Goal: Information Seeking & Learning: Check status

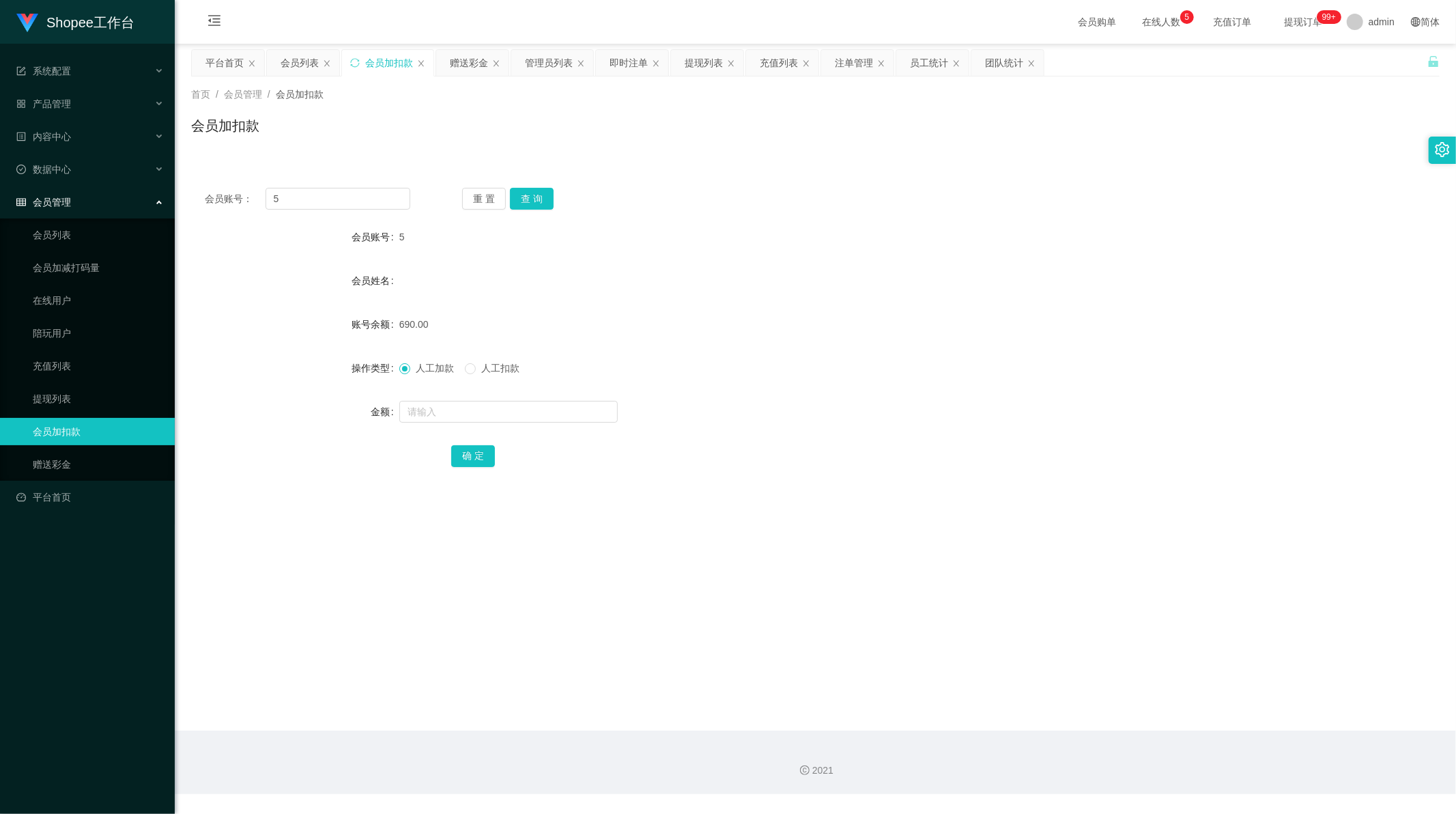
click at [929, 68] on div "员工统计" at bounding box center [929, 63] width 38 height 26
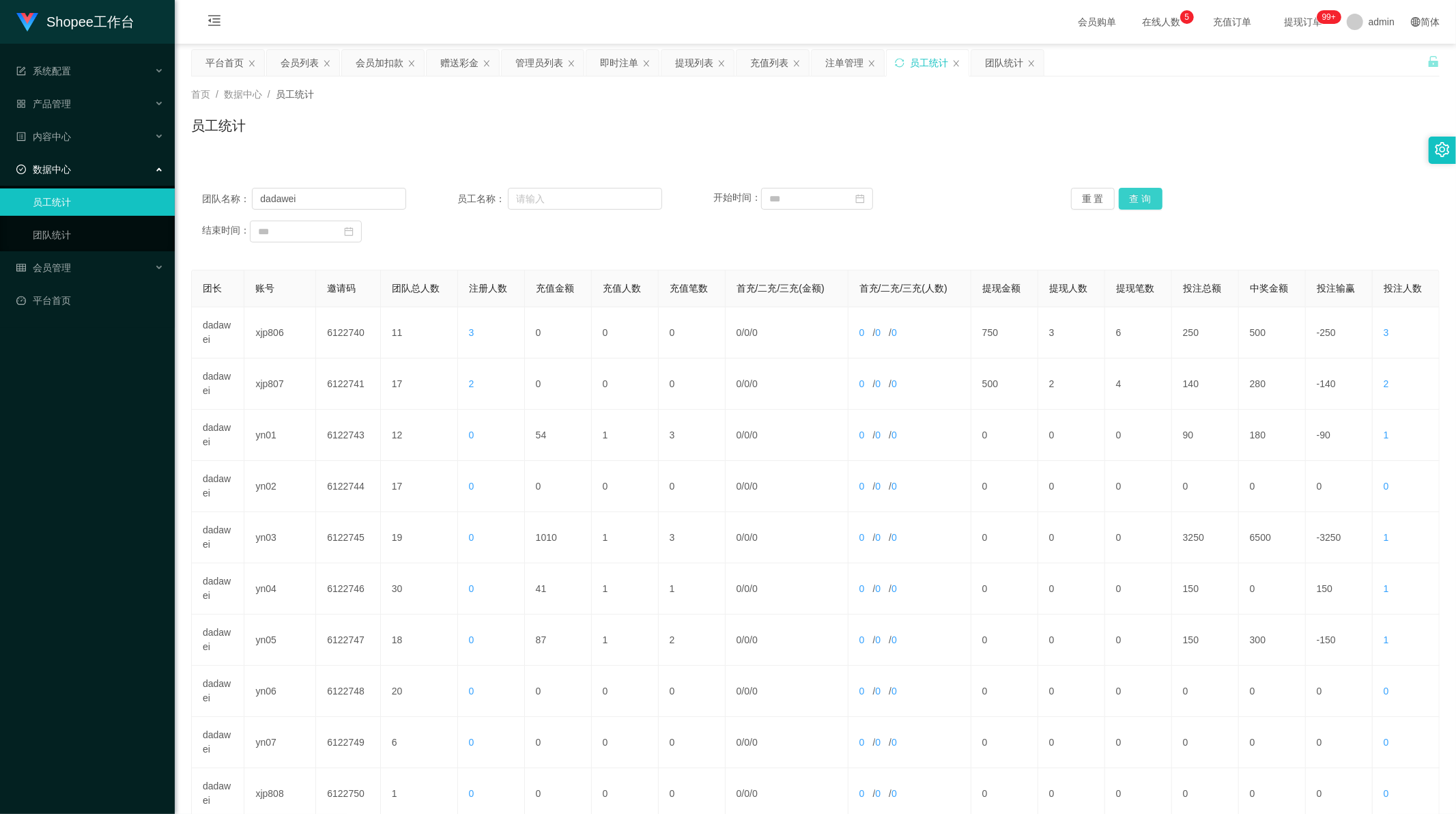
click at [1141, 200] on button "查 询" at bounding box center [1141, 198] width 44 height 22
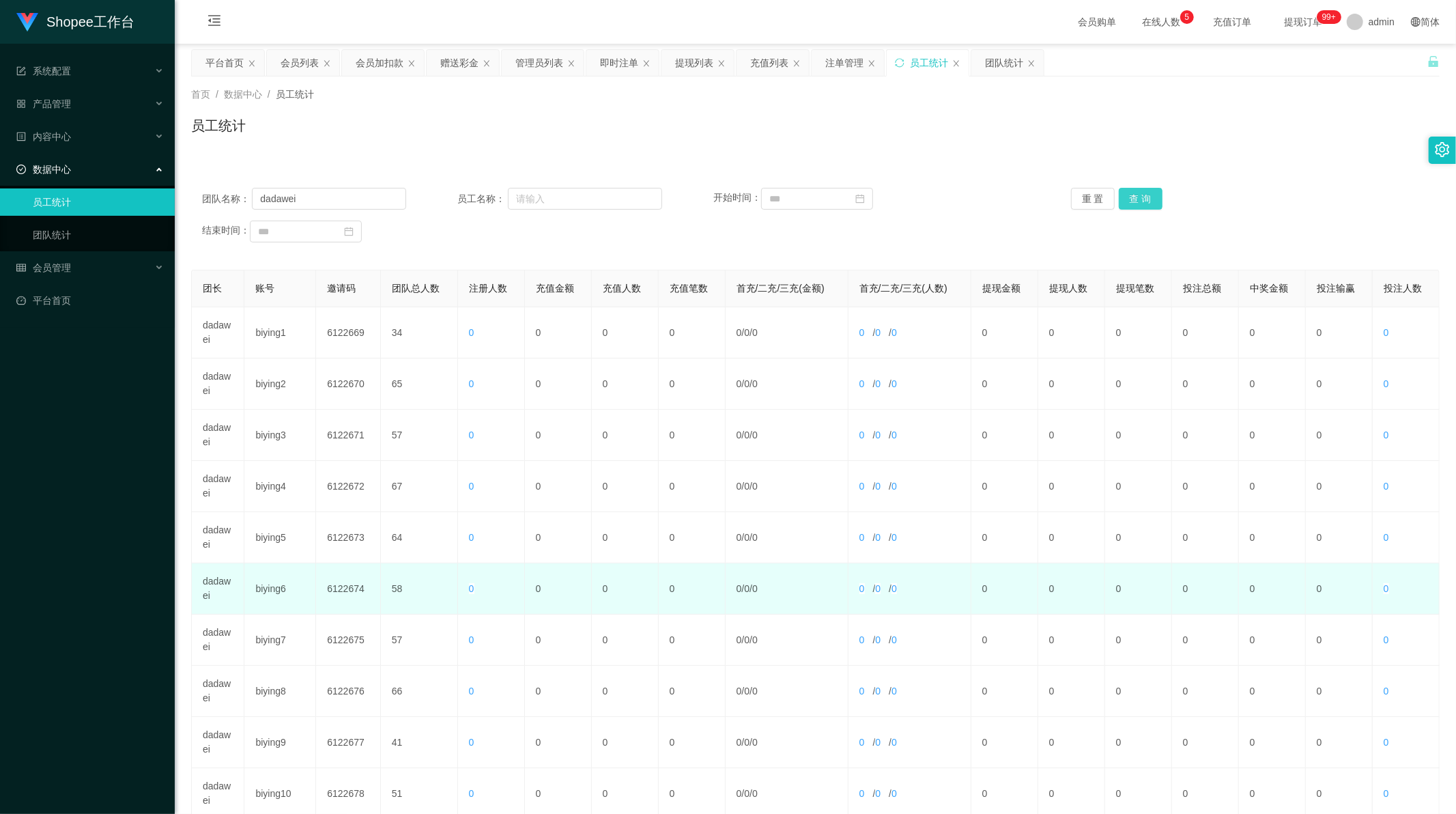
scroll to position [131, 0]
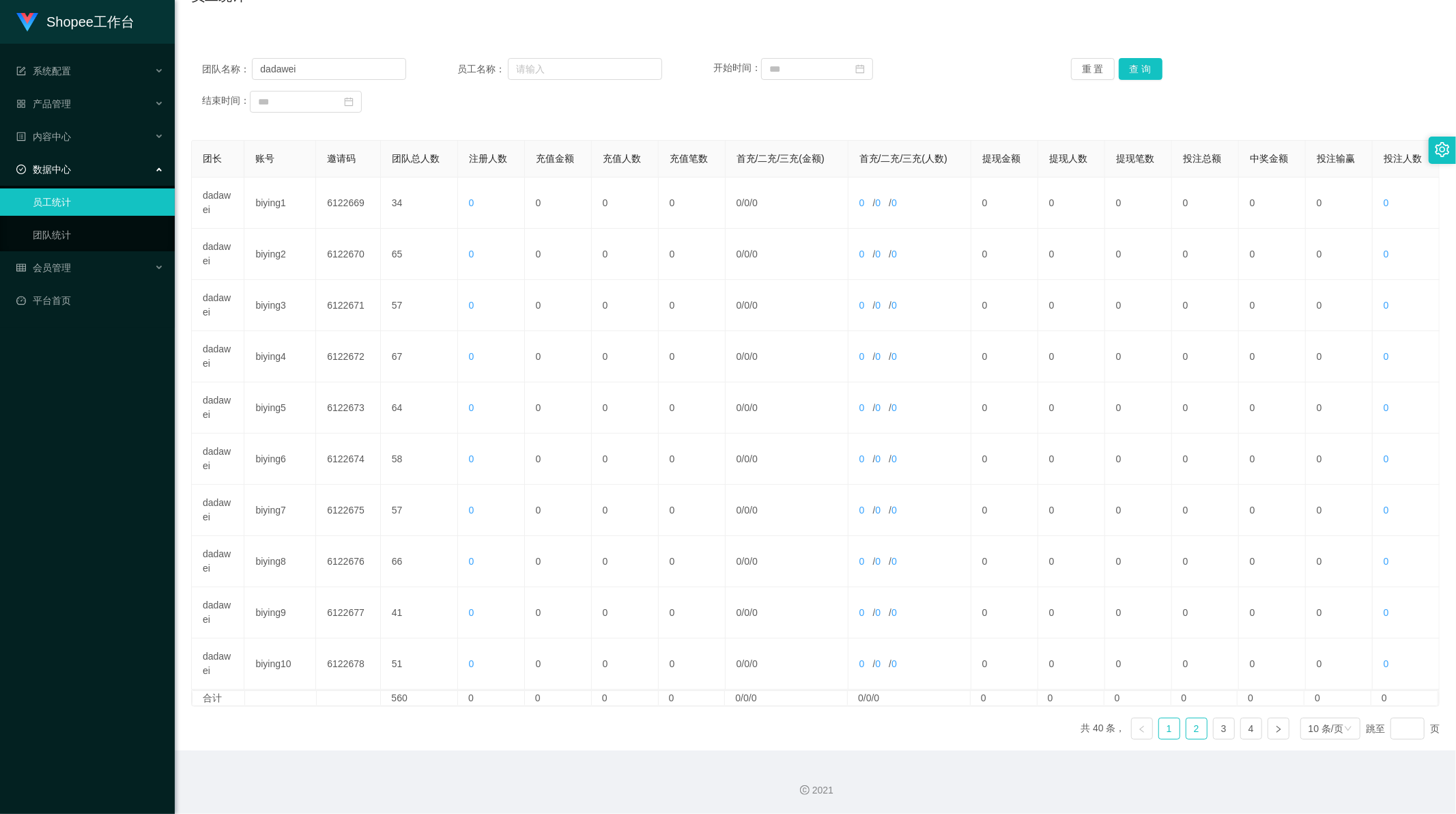
click at [1196, 732] on link "2" at bounding box center [1196, 728] width 20 height 20
click at [1218, 731] on link "3" at bounding box center [1224, 728] width 20 height 20
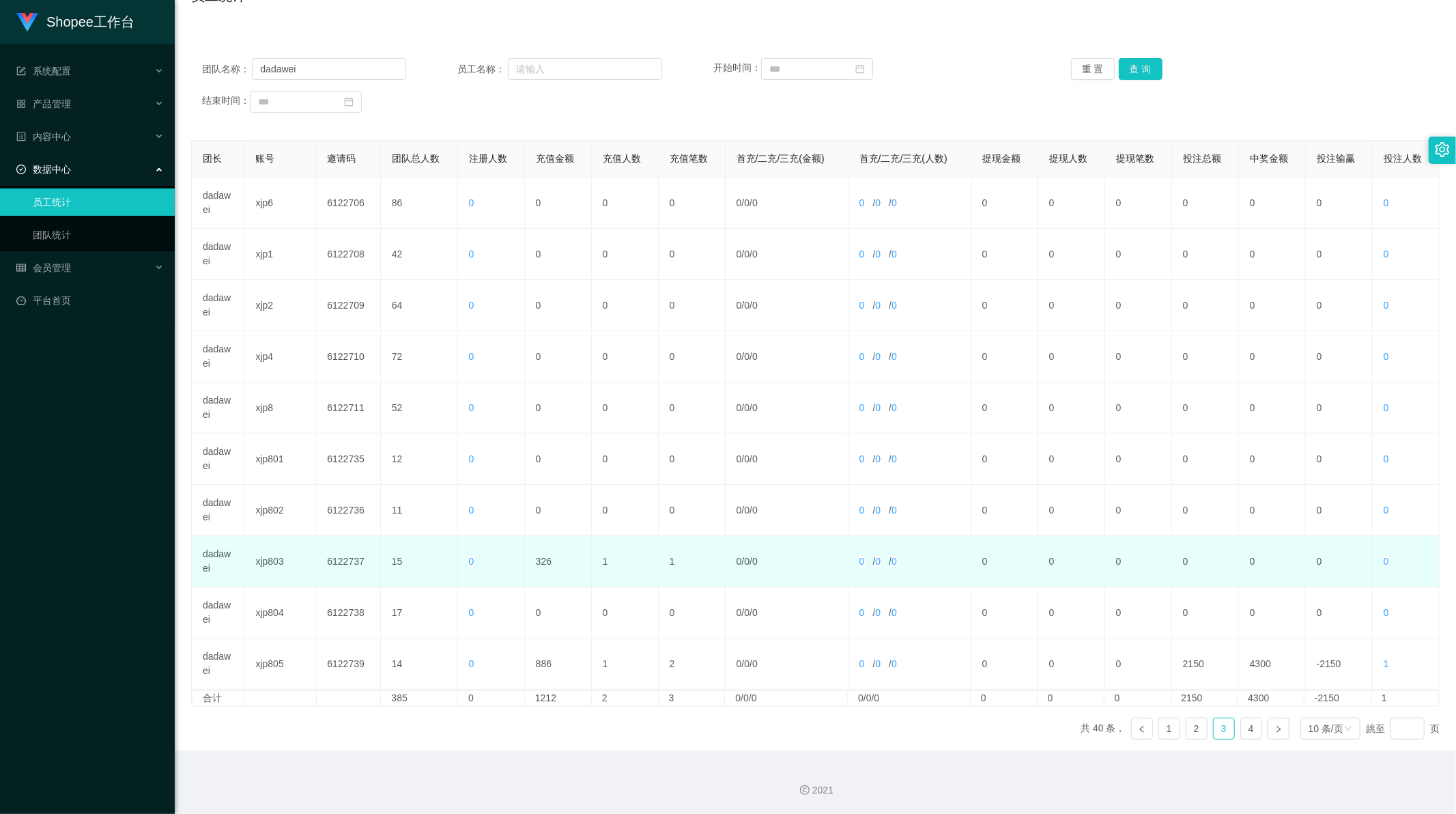
click at [550, 556] on td "326" at bounding box center [558, 561] width 67 height 51
click at [543, 558] on td "326" at bounding box center [558, 561] width 67 height 51
copy td "326"
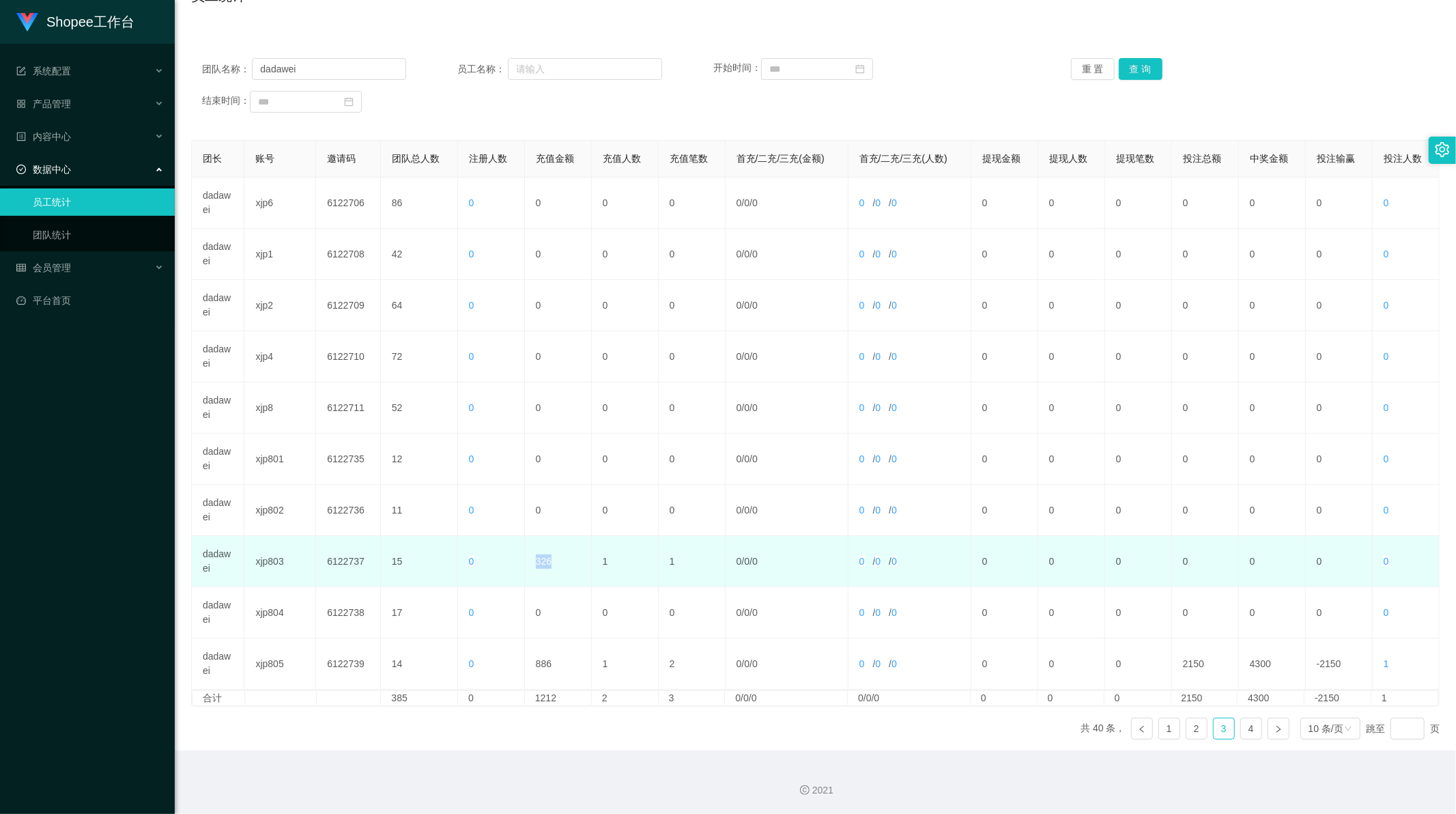
click at [542, 562] on td "326" at bounding box center [558, 561] width 67 height 51
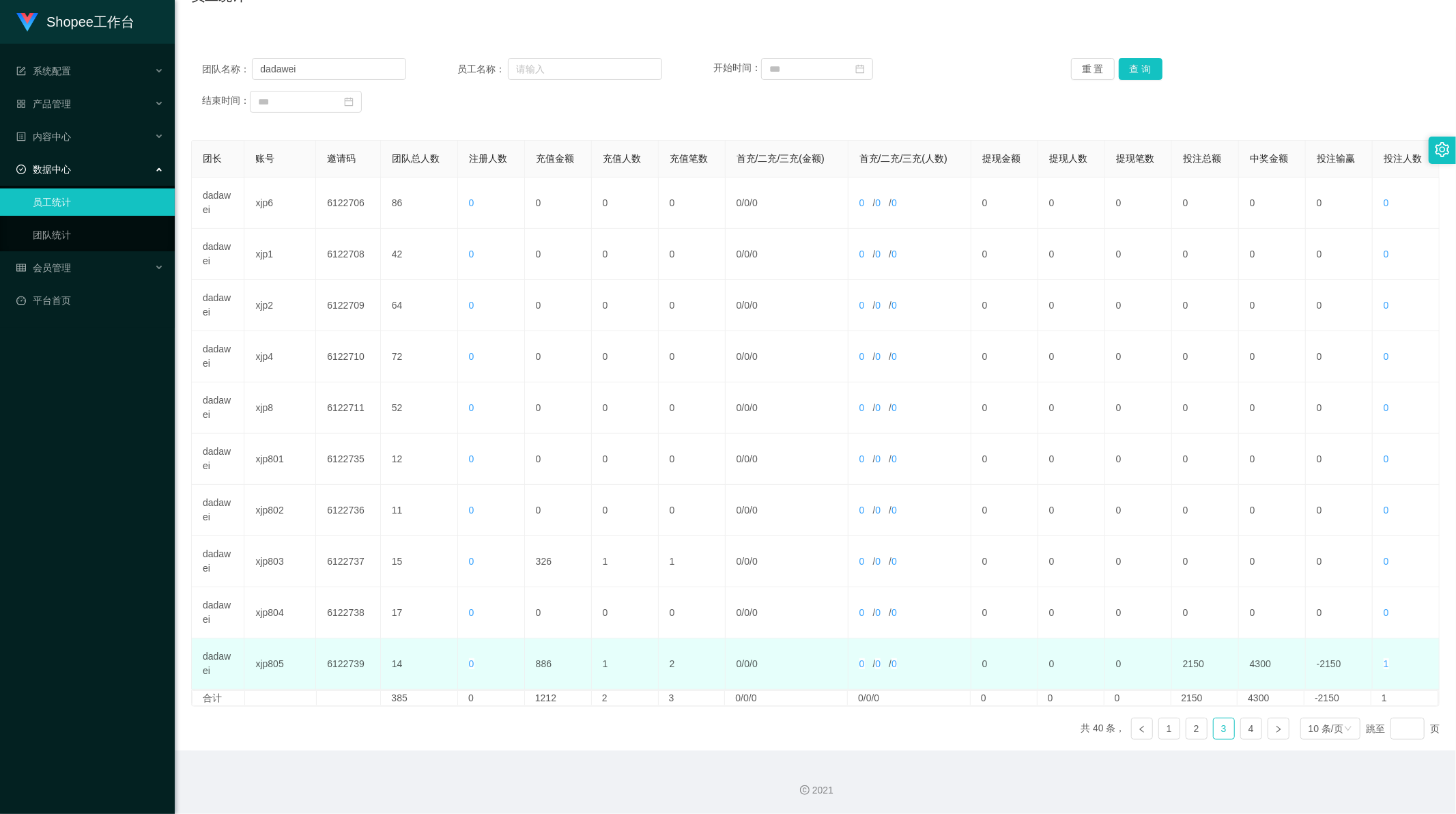
click at [542, 660] on td "886" at bounding box center [558, 664] width 67 height 51
copy td "886"
click at [542, 660] on td "886" at bounding box center [558, 664] width 67 height 51
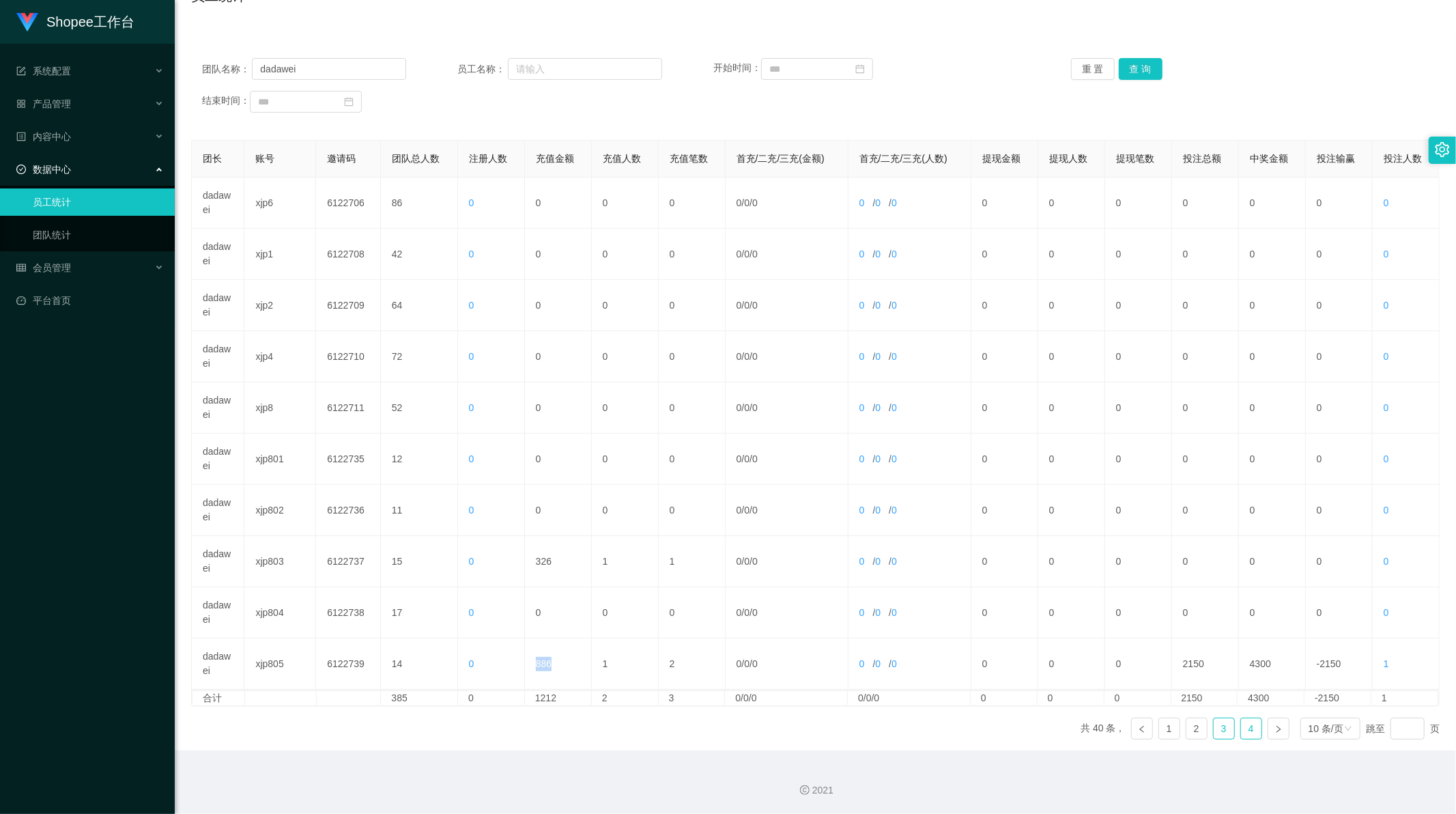
click at [1245, 727] on link "4" at bounding box center [1251, 728] width 20 height 20
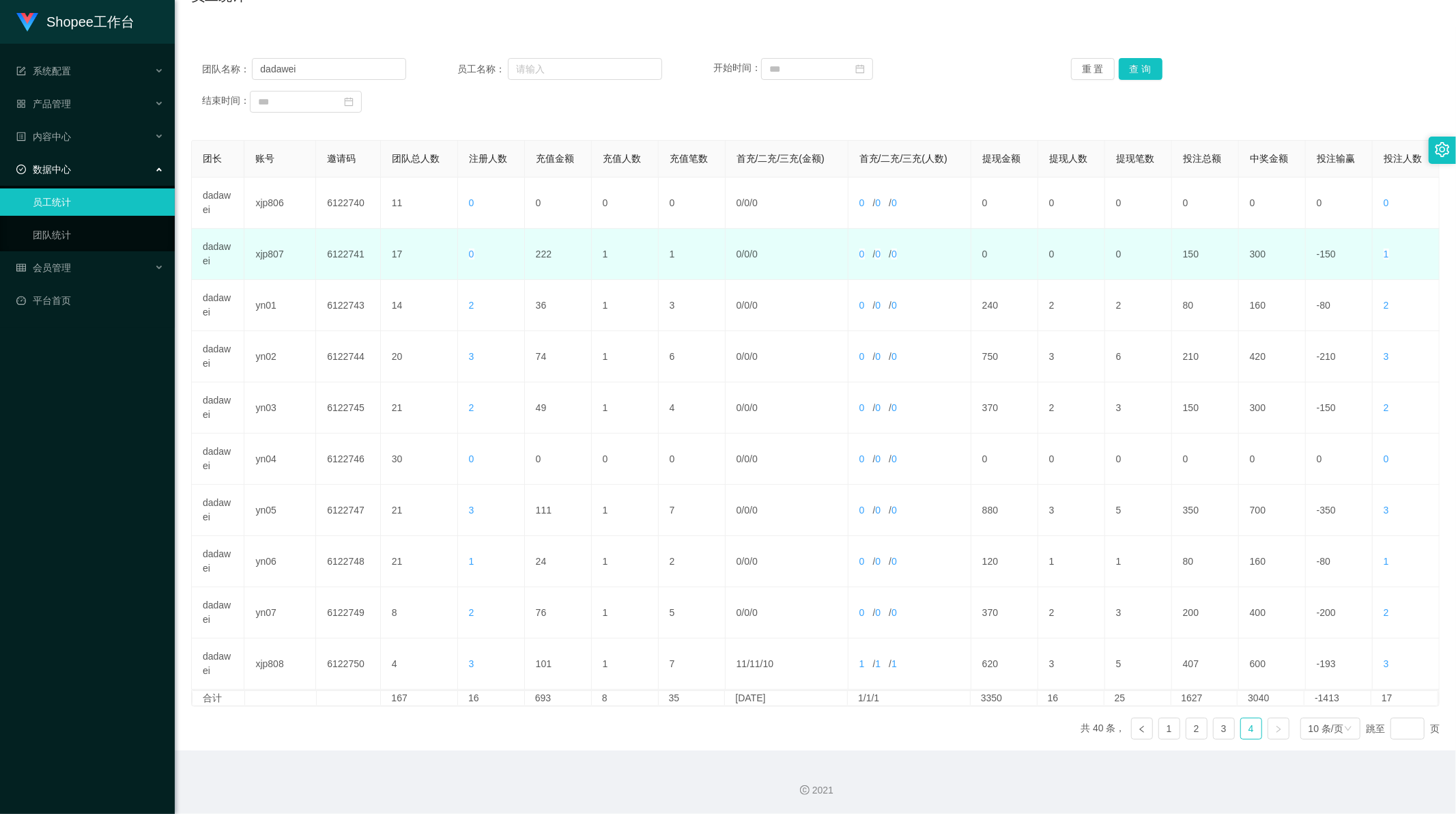
click at [542, 254] on td "222" at bounding box center [558, 254] width 67 height 51
copy td "222"
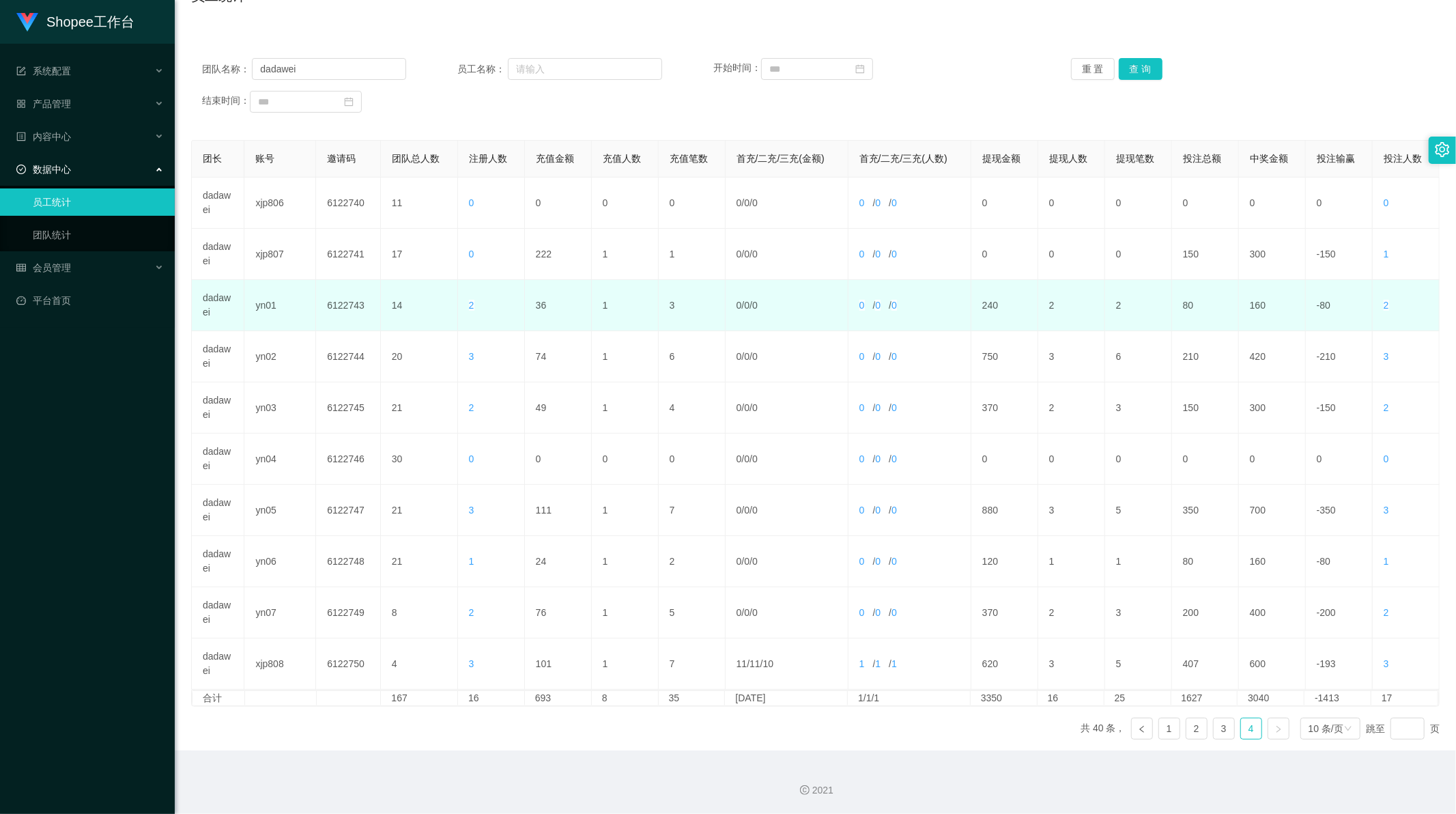
click at [544, 295] on td "36" at bounding box center [558, 306] width 67 height 51
click at [542, 299] on td "36" at bounding box center [558, 306] width 67 height 51
click at [539, 306] on td "36" at bounding box center [558, 306] width 67 height 51
copy td "36"
click at [539, 306] on td "36" at bounding box center [558, 306] width 67 height 51
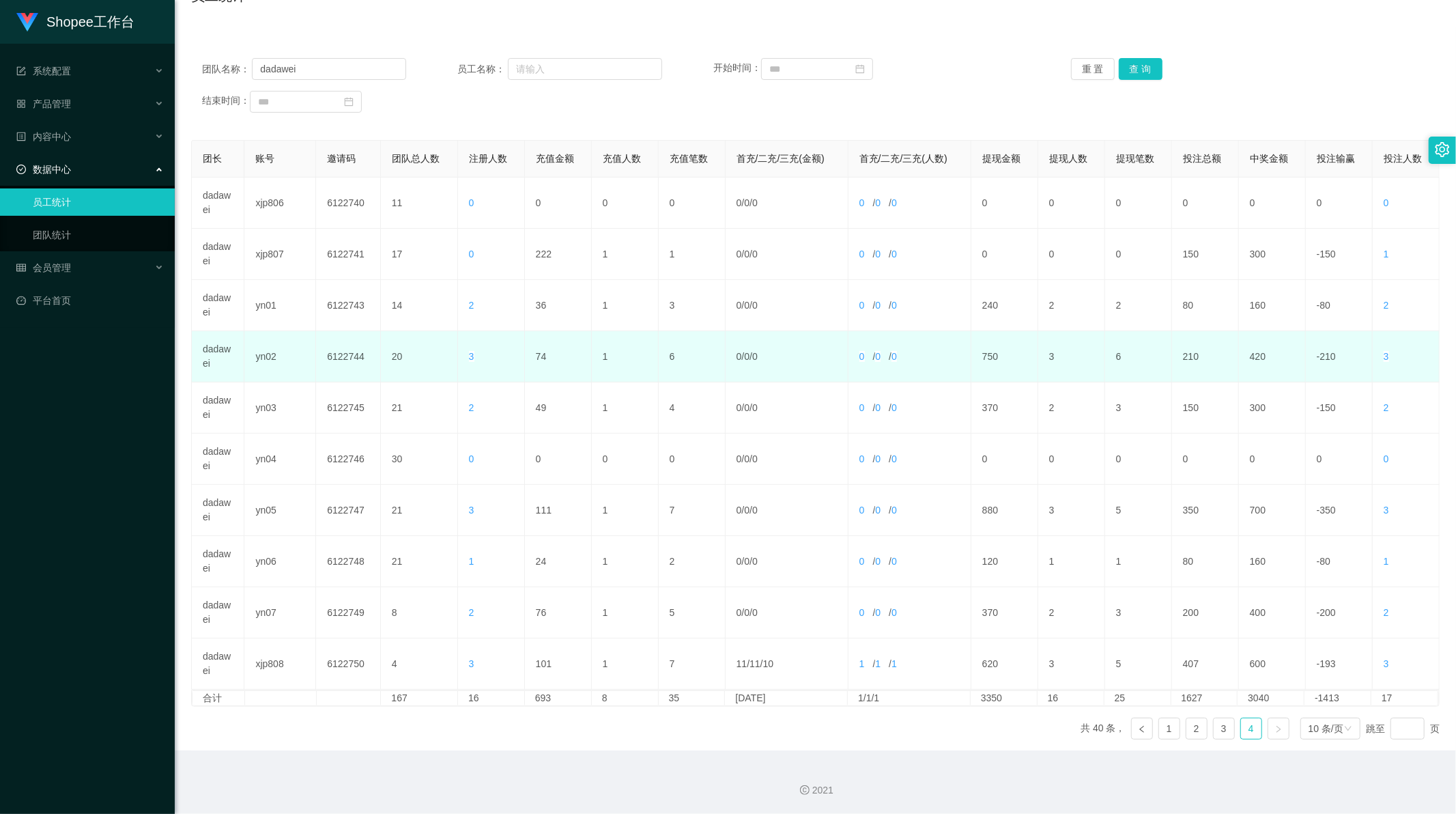
click at [539, 359] on td "74" at bounding box center [558, 357] width 67 height 51
copy td "74"
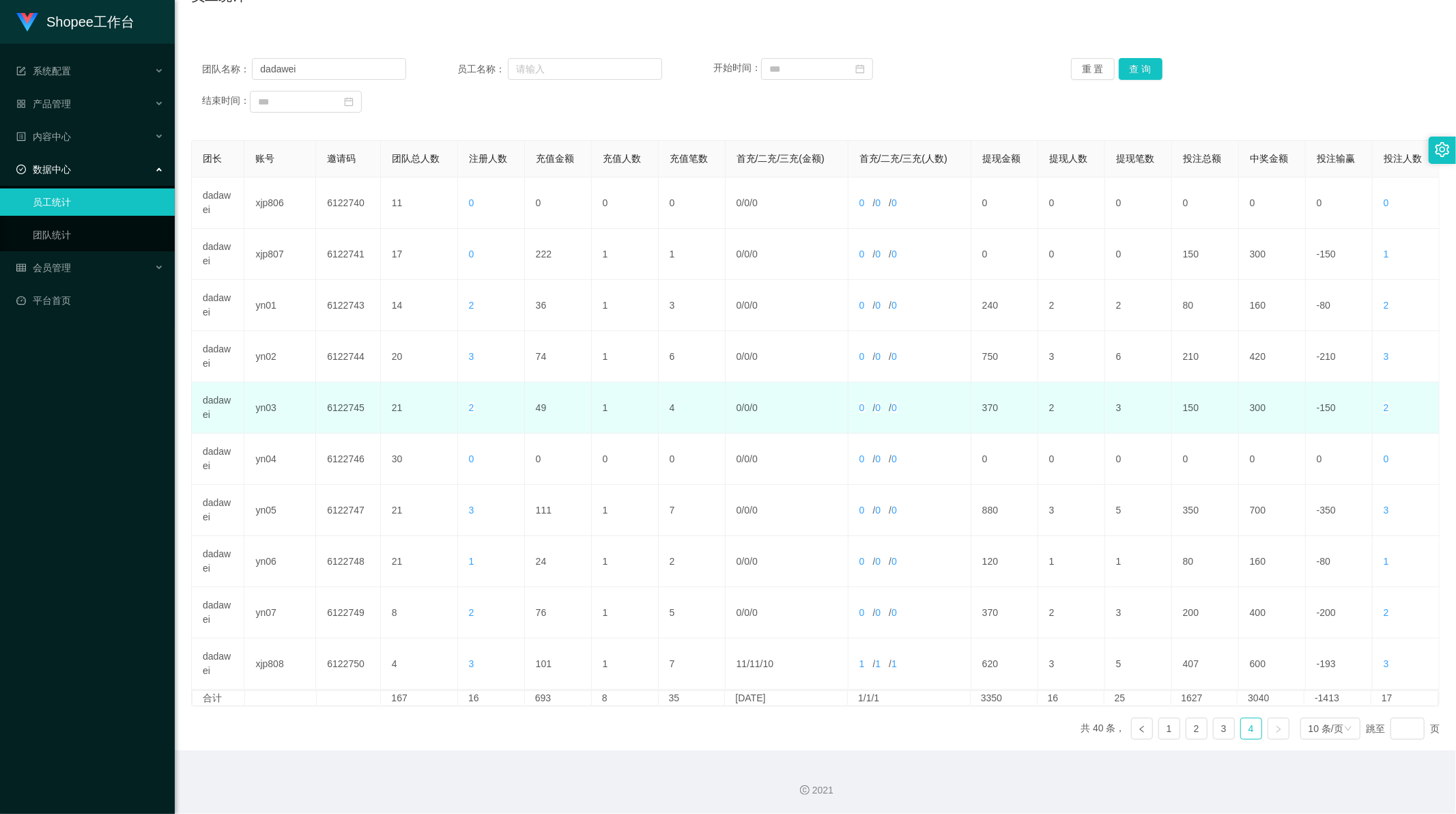
click at [536, 407] on td "49" at bounding box center [558, 408] width 67 height 51
copy td "49"
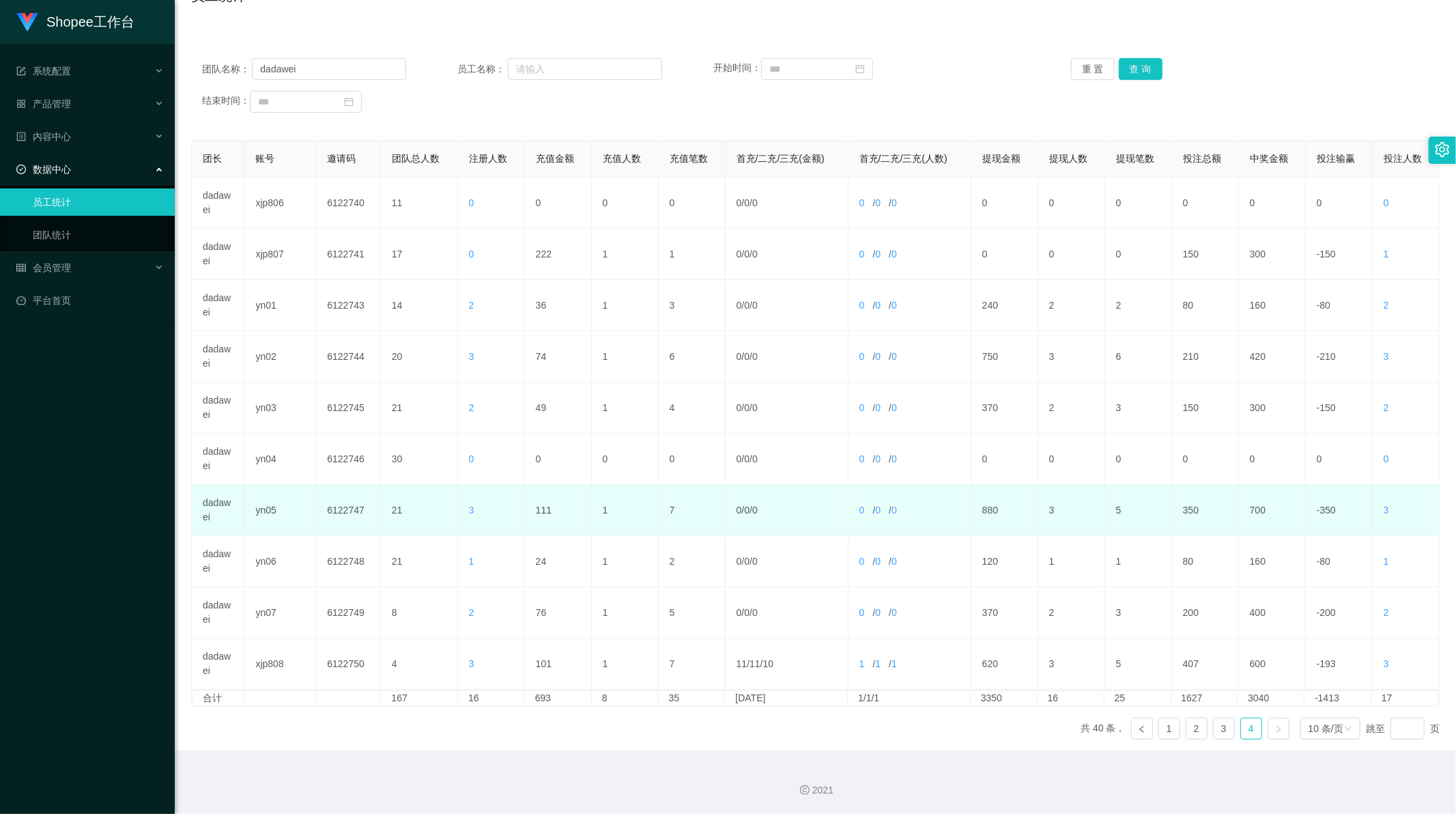
click at [549, 512] on td "111" at bounding box center [558, 511] width 67 height 51
click at [545, 508] on td "111" at bounding box center [558, 511] width 67 height 51
copy td "111"
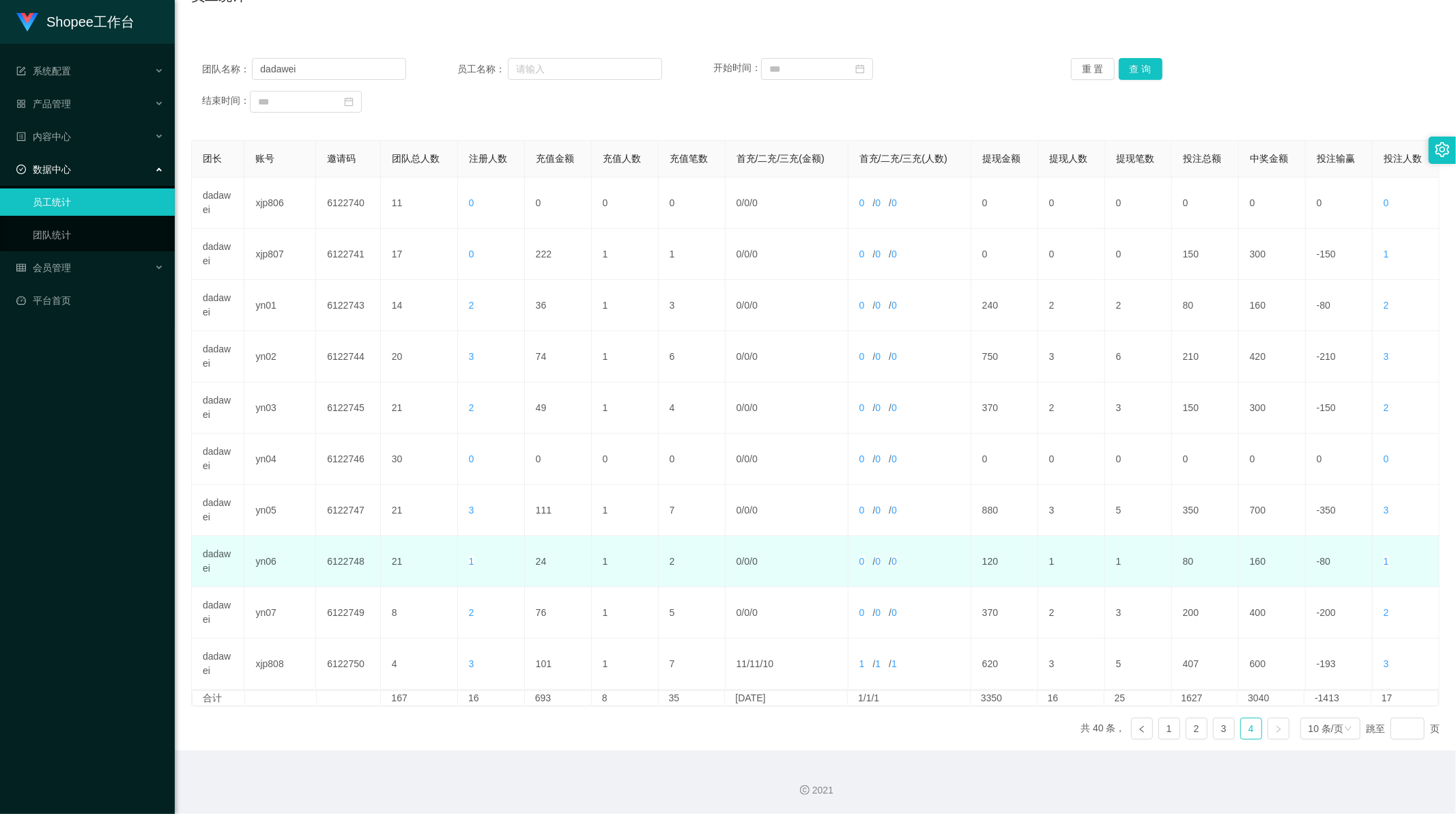
click at [534, 558] on td "24" at bounding box center [558, 561] width 67 height 51
copy td "24"
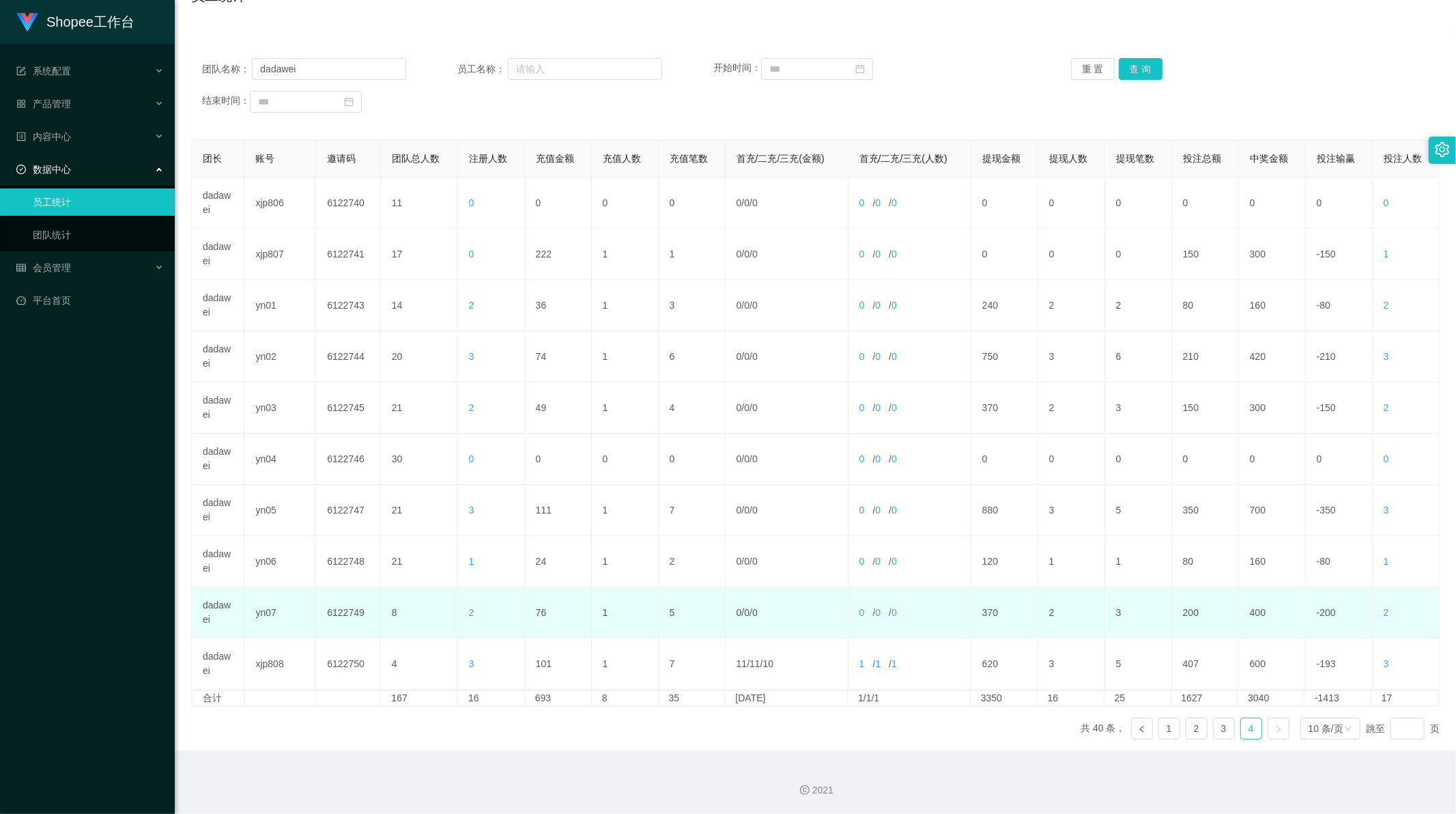
click at [541, 613] on td "76" at bounding box center [558, 613] width 67 height 51
copy td "76"
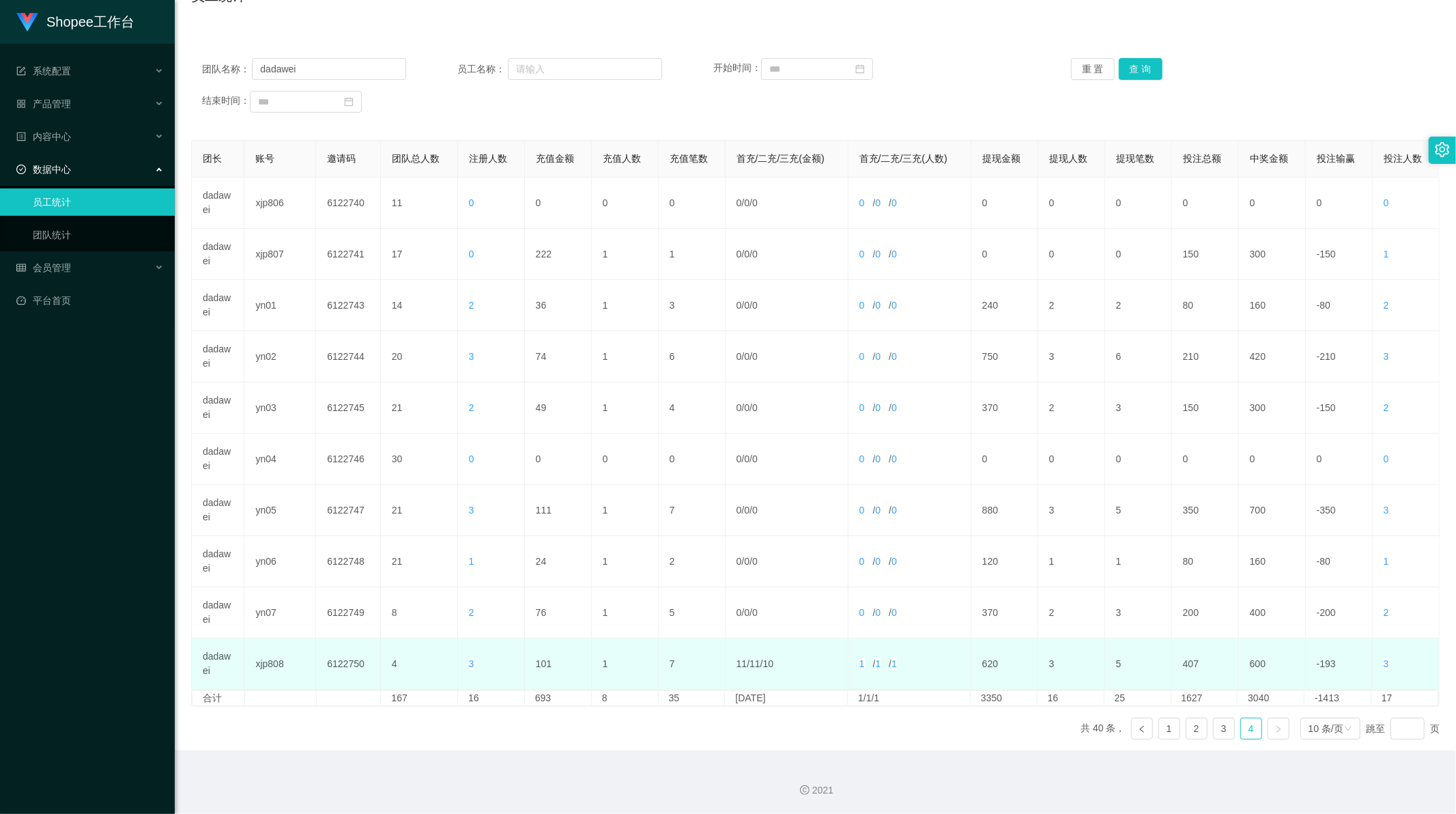
click at [542, 665] on td "101" at bounding box center [558, 664] width 67 height 51
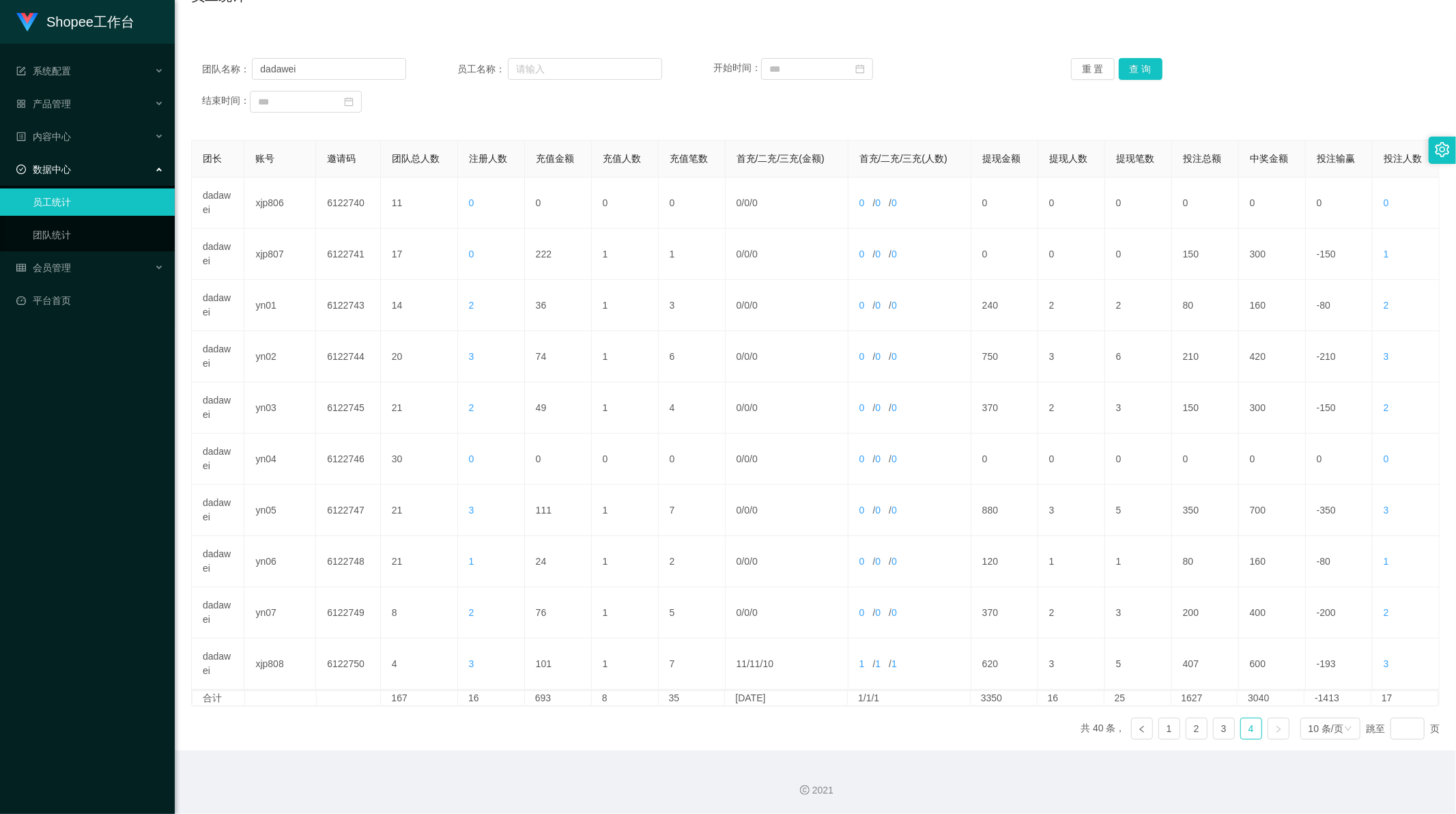
click at [650, 761] on div "2021" at bounding box center [816, 782] width 1282 height 63
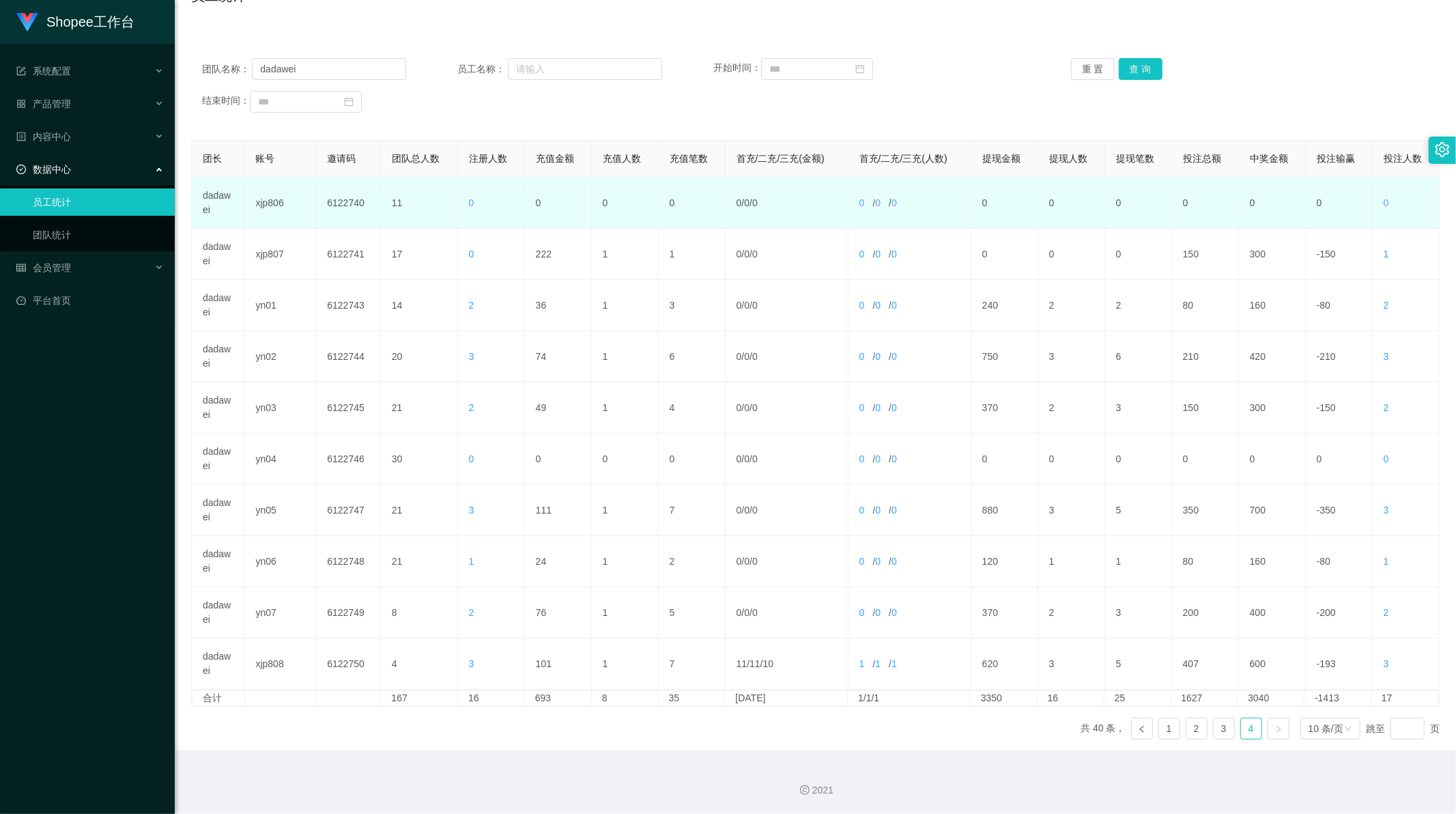
scroll to position [0, 0]
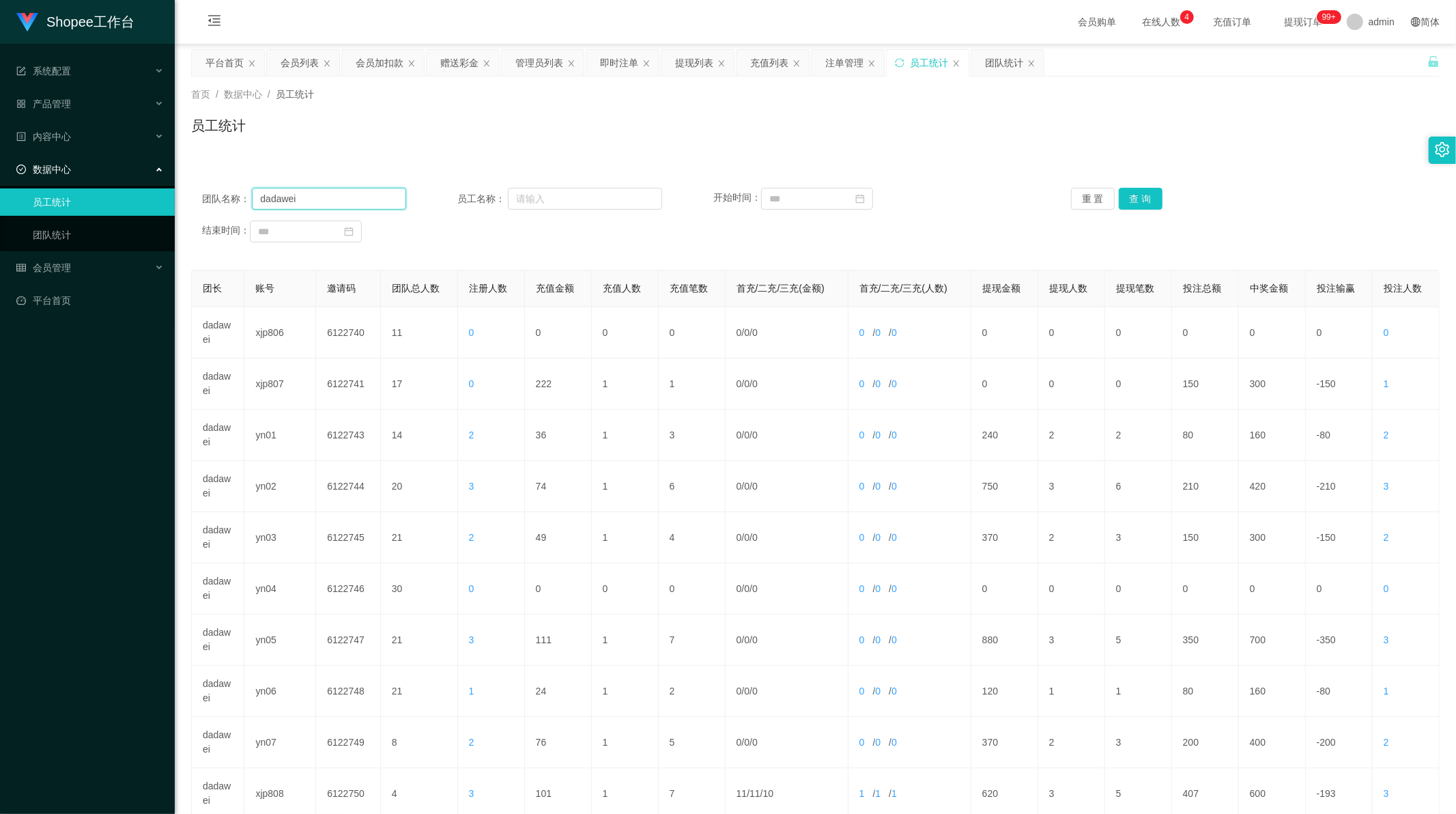
click at [278, 195] on input "dadawei" at bounding box center [329, 198] width 155 height 22
click at [278, 195] on input "dadawei" at bounding box center [329, 198] width 155 height 22
click at [1144, 199] on button "查 询" at bounding box center [1141, 198] width 44 height 22
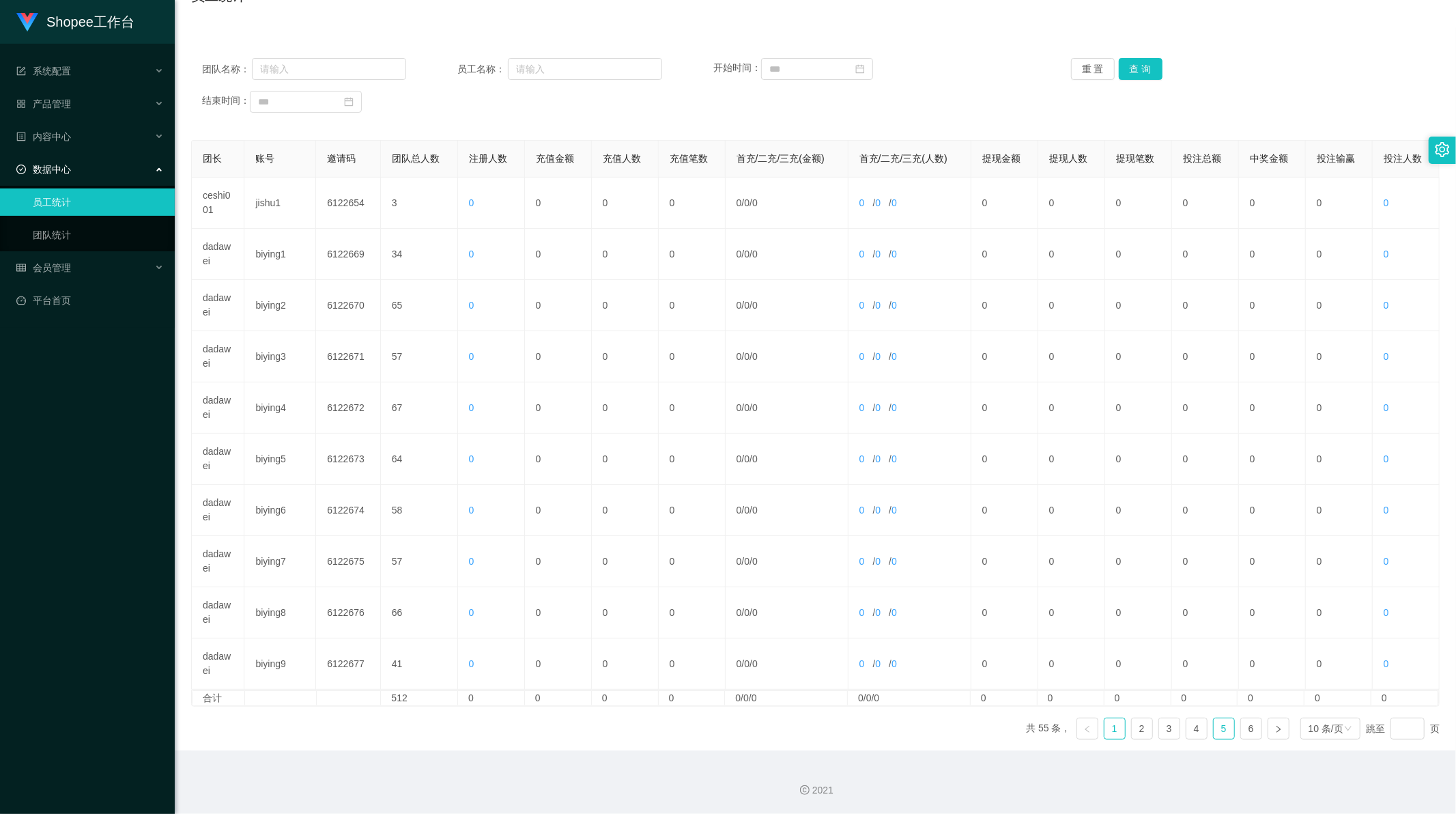
click at [1214, 733] on link "5" at bounding box center [1224, 728] width 20 height 20
click at [1222, 728] on link "5" at bounding box center [1224, 728] width 20 height 20
click at [1191, 730] on link "4" at bounding box center [1196, 728] width 20 height 20
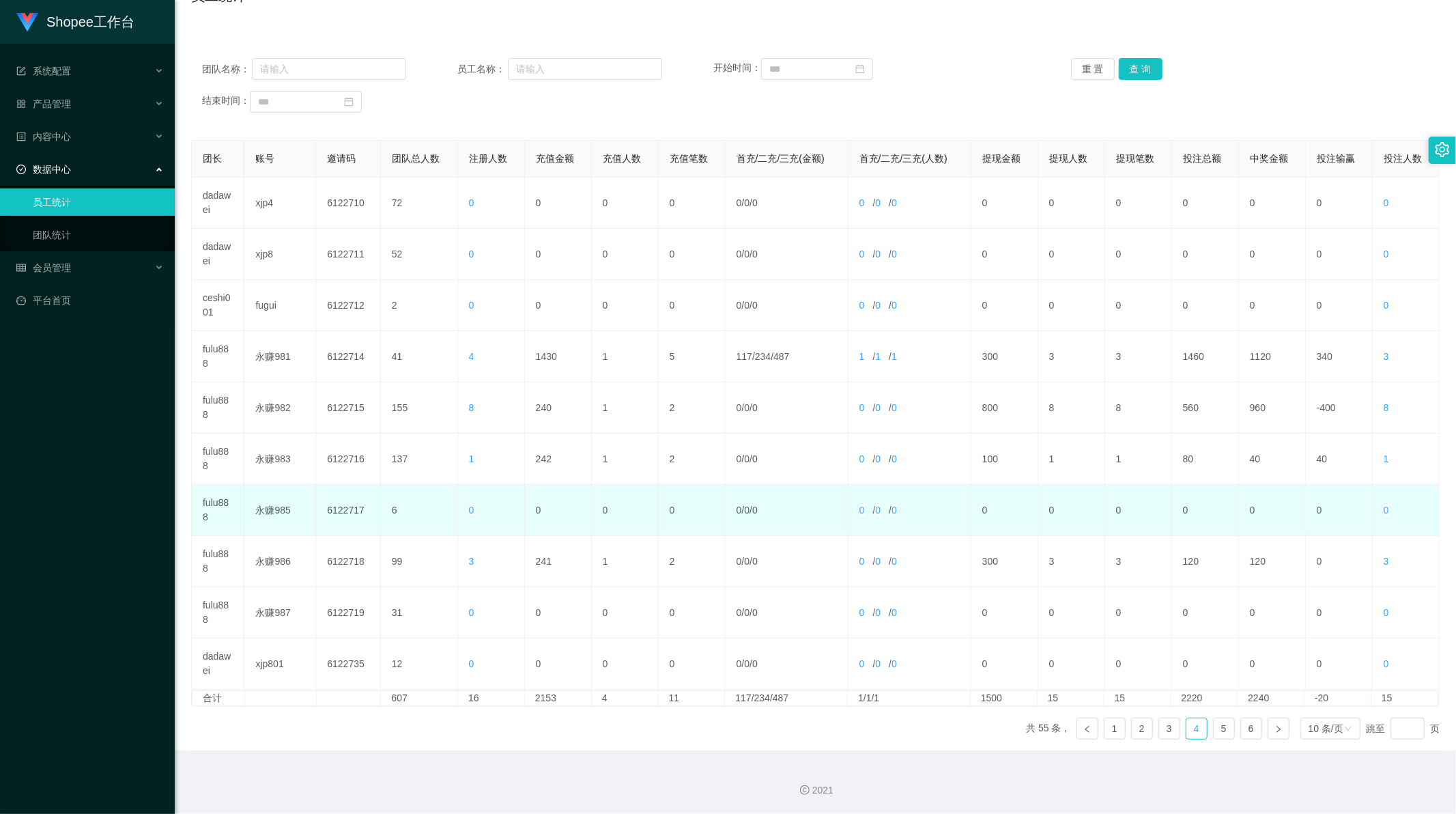
click at [210, 499] on td "fulu888" at bounding box center [218, 511] width 53 height 51
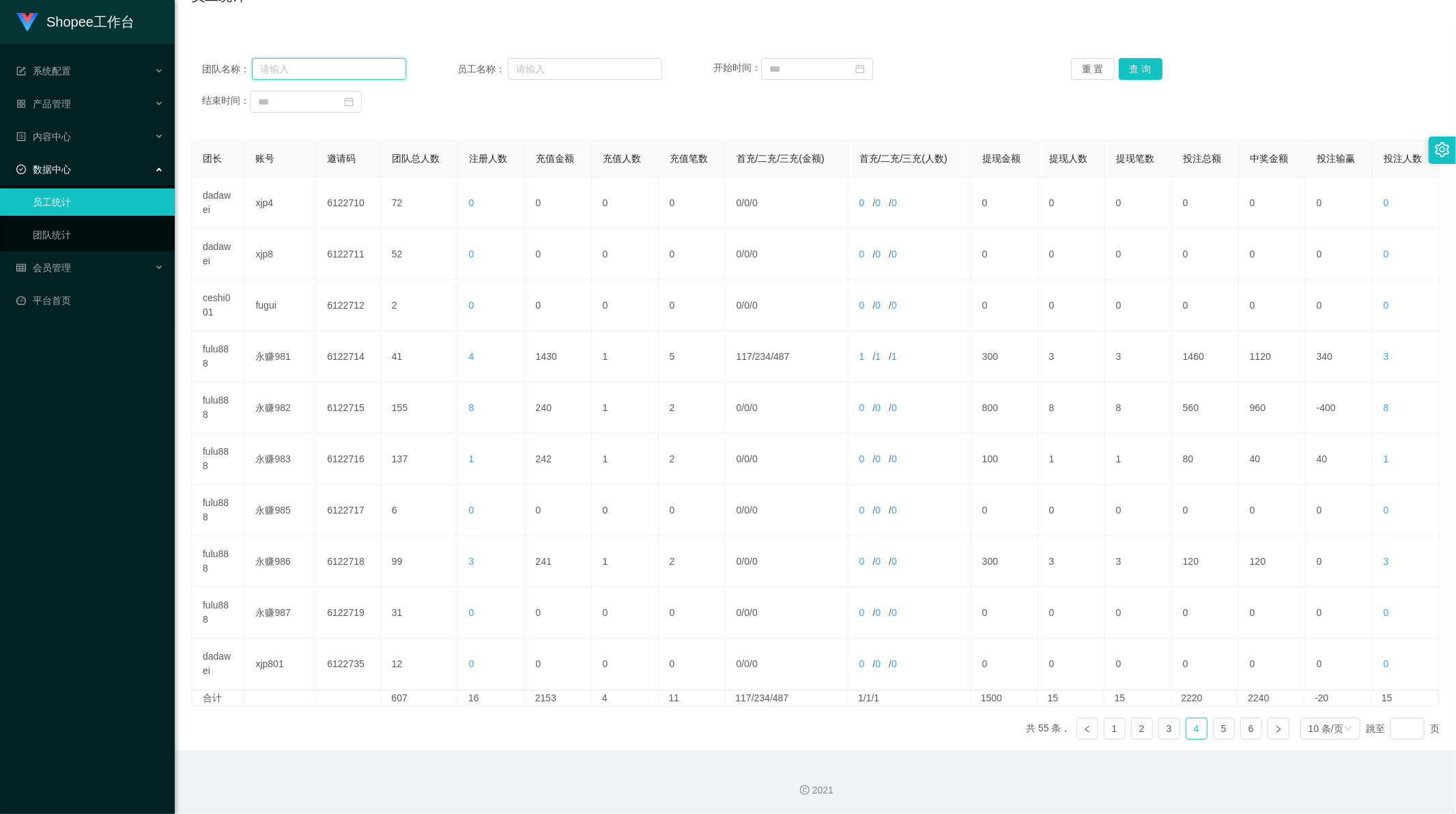
click at [322, 66] on input "text" at bounding box center [329, 69] width 155 height 22
paste input "fulu888"
type input "fulu888"
click at [1128, 64] on button "查 询" at bounding box center [1141, 69] width 44 height 22
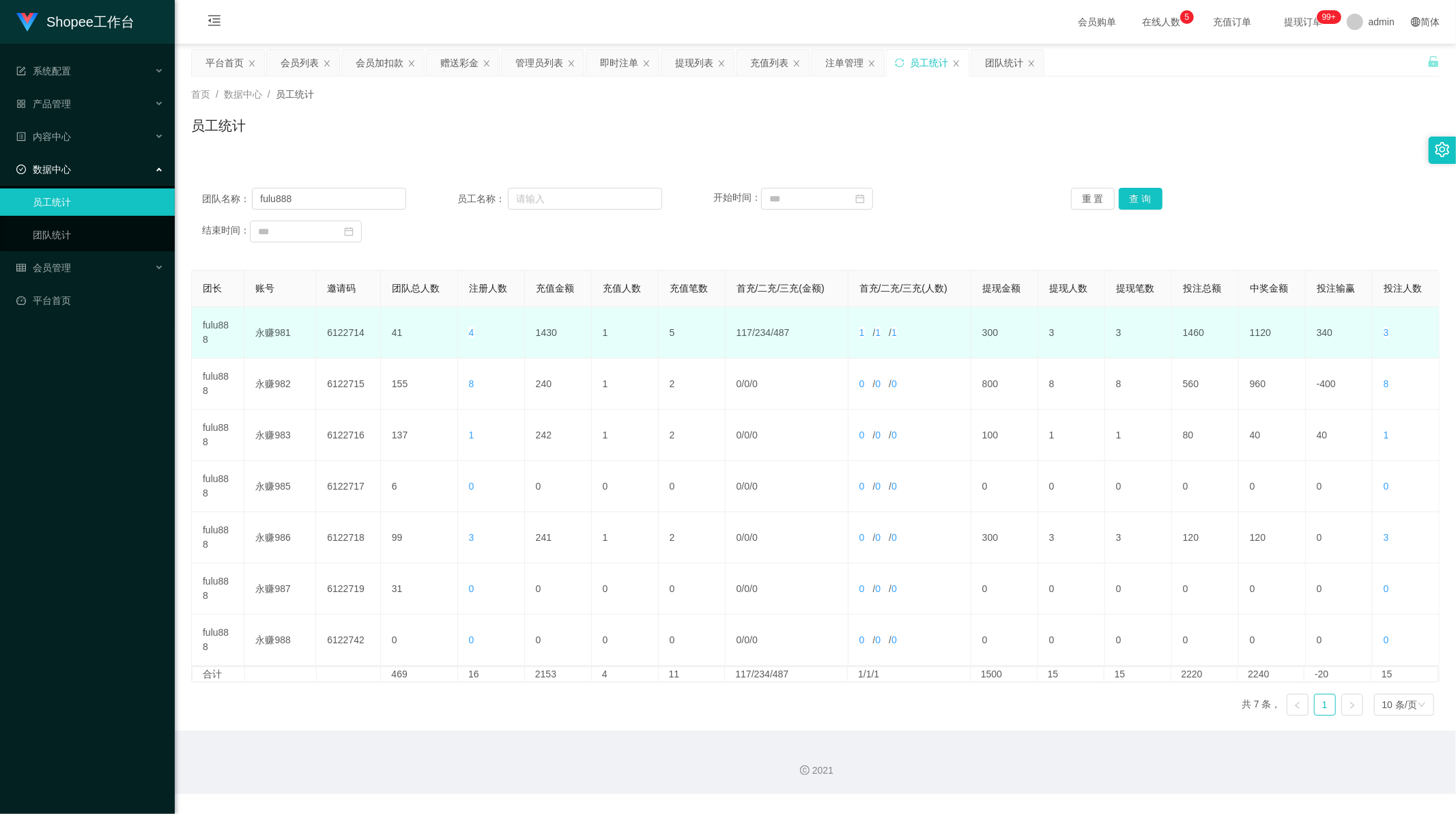
click at [547, 332] on td "1430" at bounding box center [558, 333] width 67 height 51
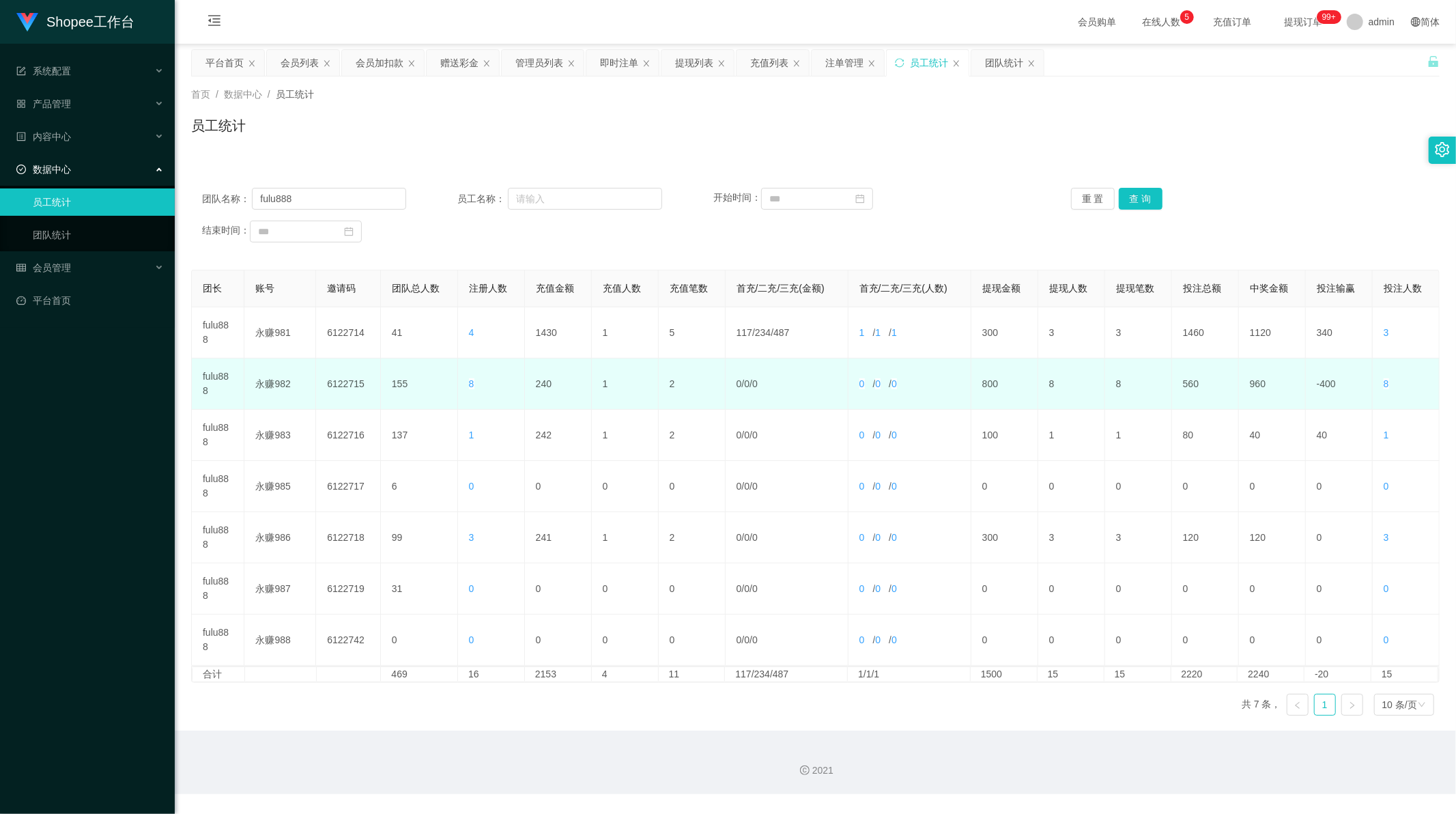
click at [542, 384] on td "240" at bounding box center [558, 384] width 67 height 51
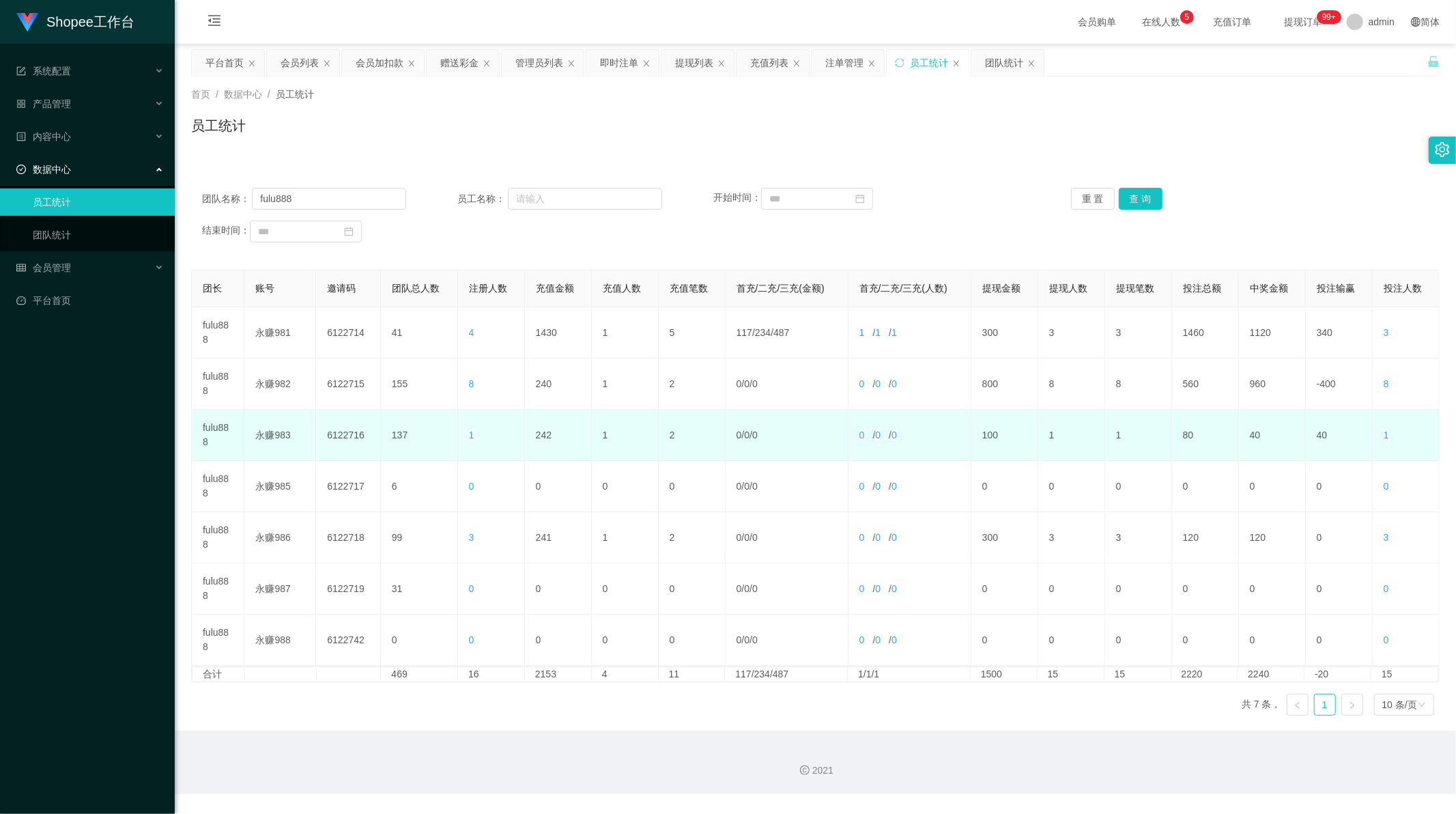
click at [542, 432] on td "242" at bounding box center [558, 435] width 67 height 51
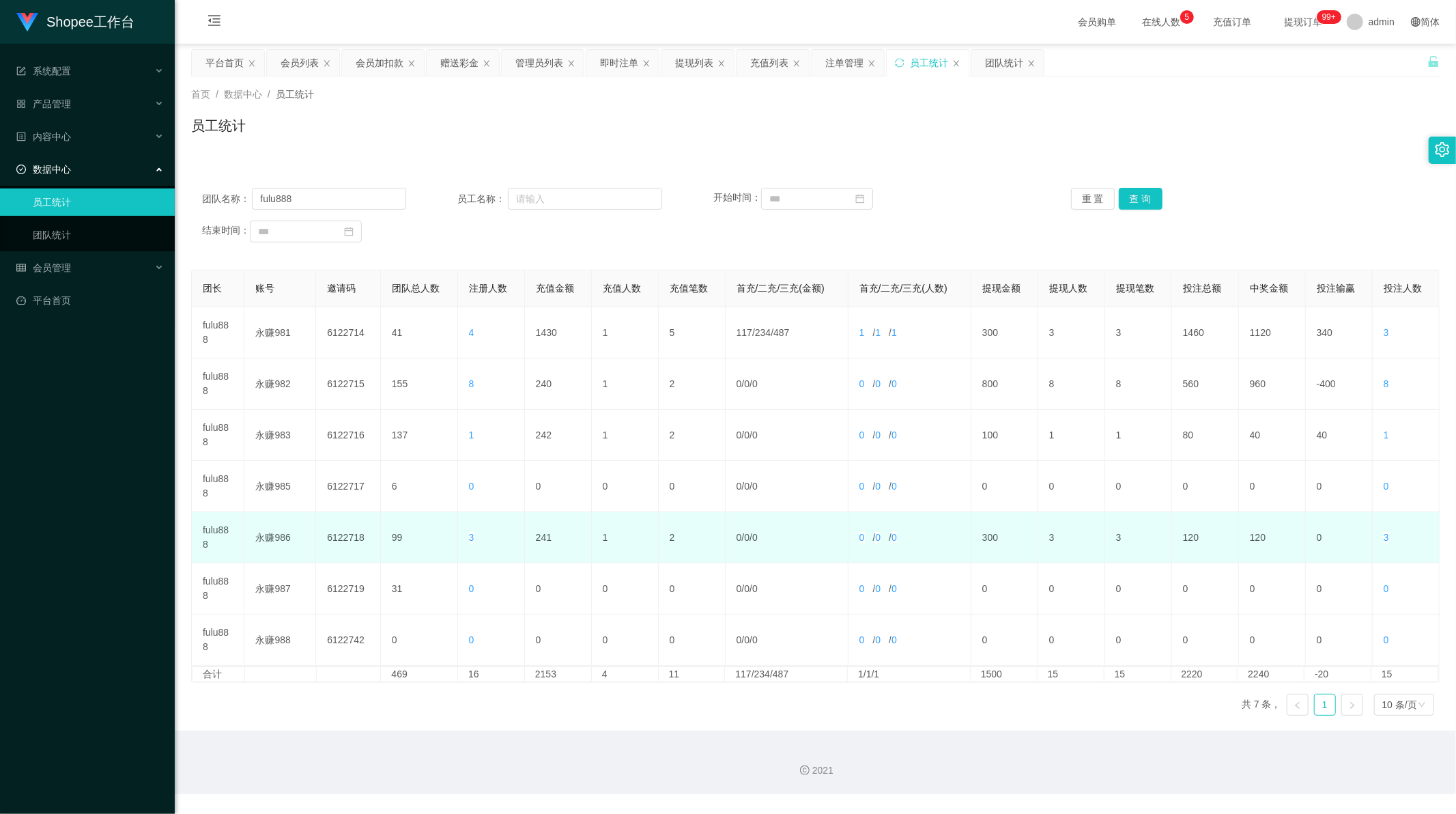
click at [541, 530] on td "241" at bounding box center [558, 538] width 67 height 51
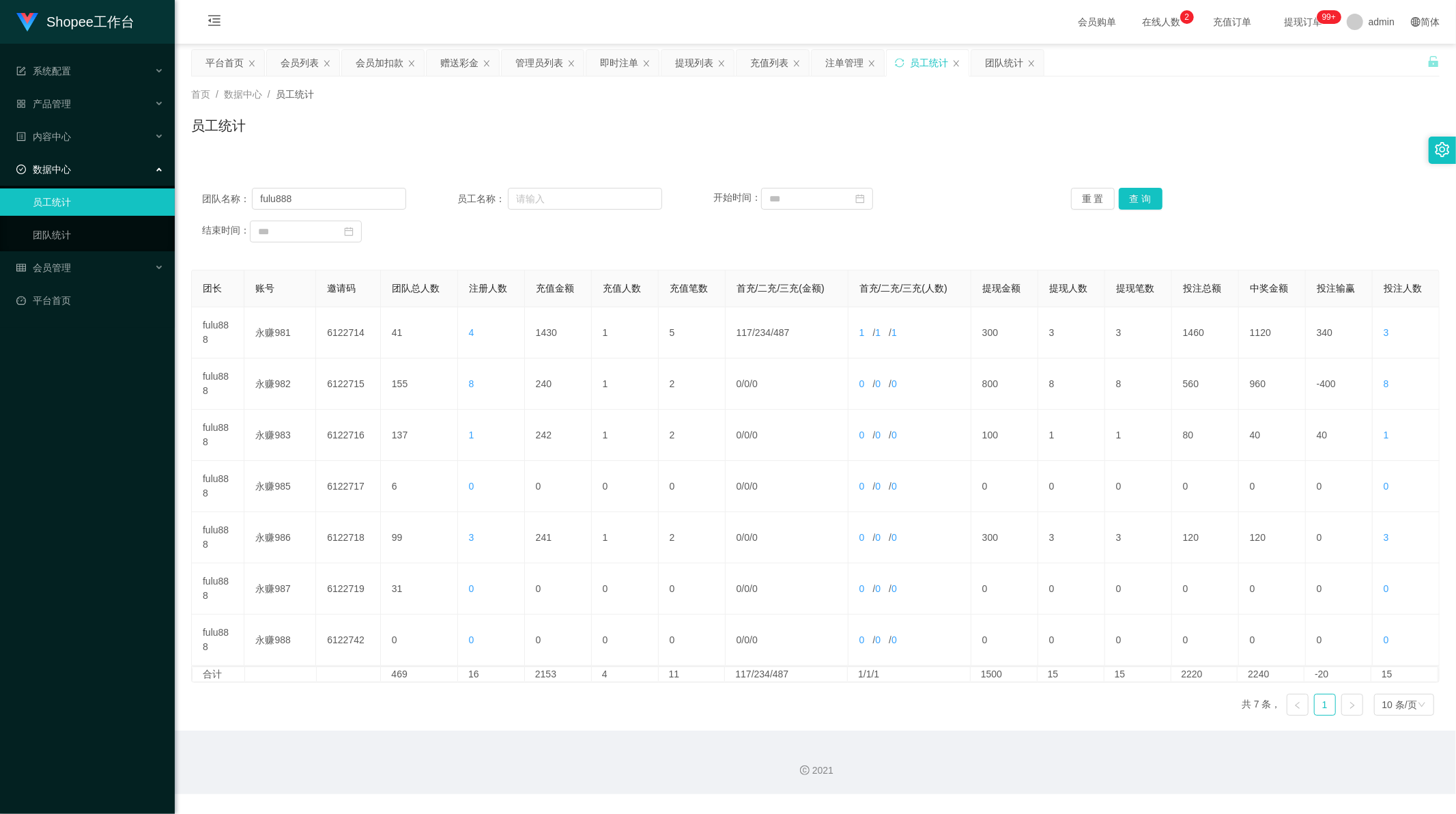
click at [444, 227] on div "结束时间：" at bounding box center [355, 231] width 306 height 22
